Goal: Task Accomplishment & Management: Use online tool/utility

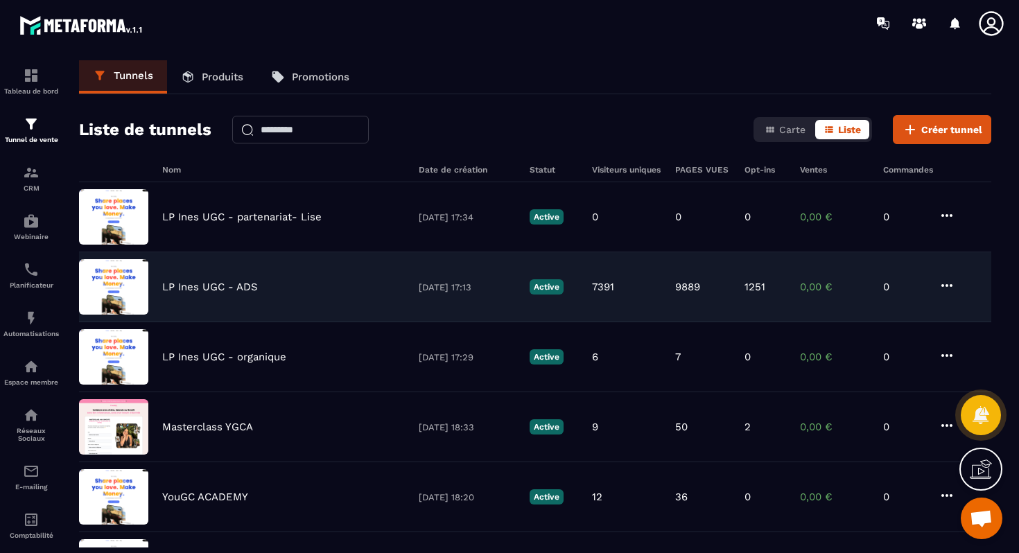
click at [221, 322] on div "LP Ines UGC - ADS [DATE] 17:13 Active 7391 9889 1251 0,00 € 0" at bounding box center [535, 357] width 912 height 70
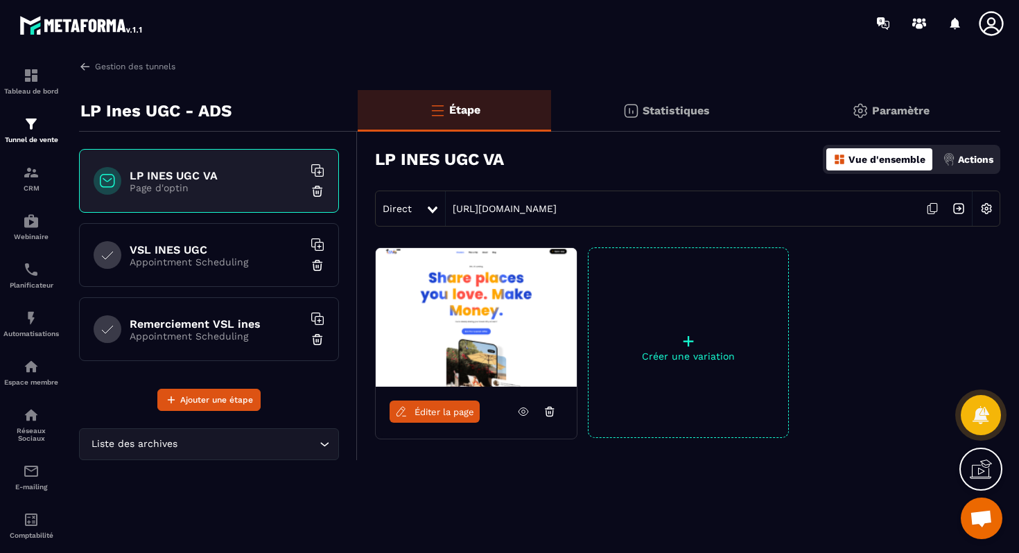
click at [216, 250] on h6 "VSL INES UGC" at bounding box center [216, 249] width 173 height 13
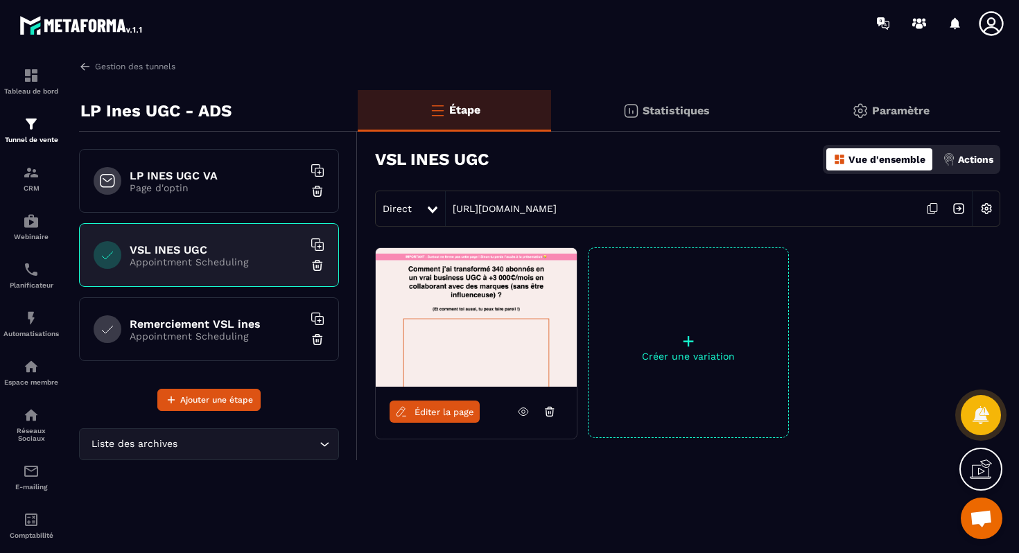
click at [961, 214] on img at bounding box center [959, 209] width 26 height 26
click at [455, 407] on span "Éditer la page" at bounding box center [445, 412] width 60 height 10
